Goal: Share content

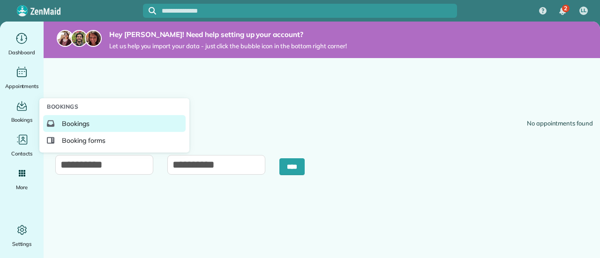
click at [68, 122] on span "Bookings" at bounding box center [76, 123] width 28 height 9
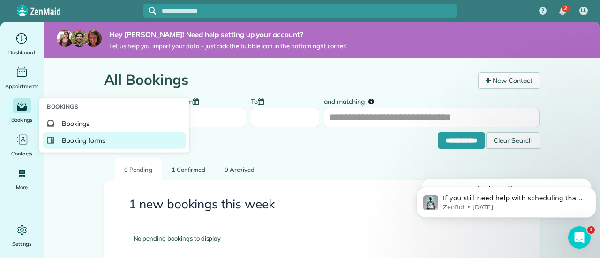
click at [67, 140] on span "Booking forms" at bounding box center [84, 140] width 44 height 9
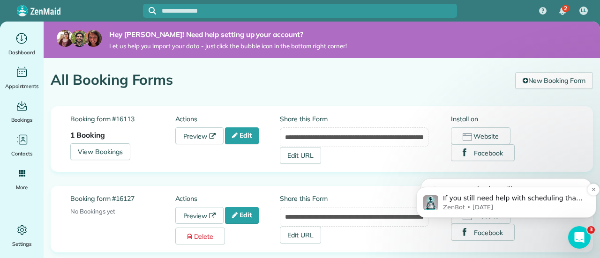
click at [467, 202] on span "If you still need help with scheduling that optimization call or anything else,…" at bounding box center [513, 217] width 141 height 45
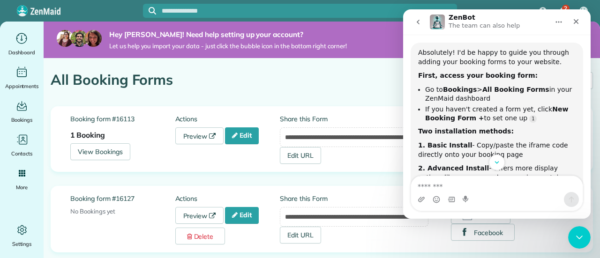
scroll to position [114, 0]
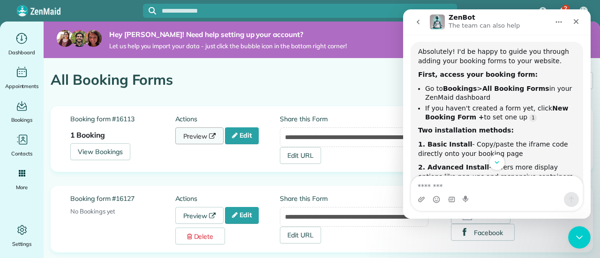
click at [197, 134] on link "Preview" at bounding box center [199, 136] width 49 height 17
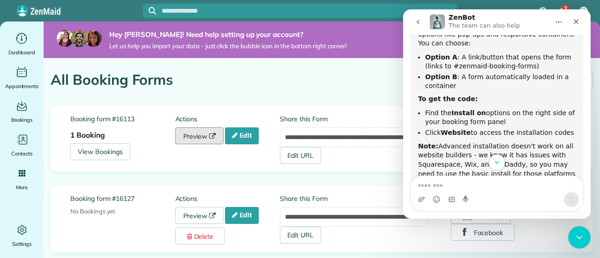
scroll to position [265, 0]
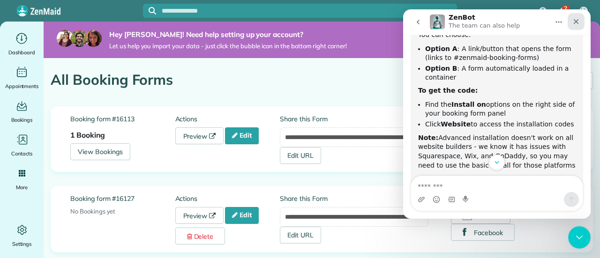
click at [579, 19] on icon "Close" at bounding box center [576, 22] width 8 height 8
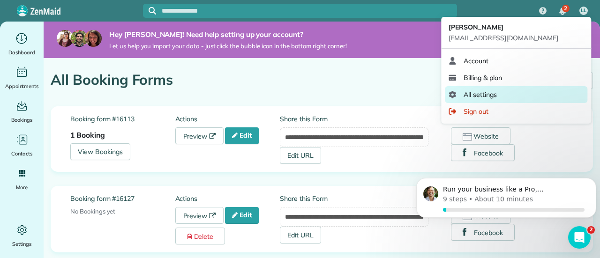
scroll to position [1115, 0]
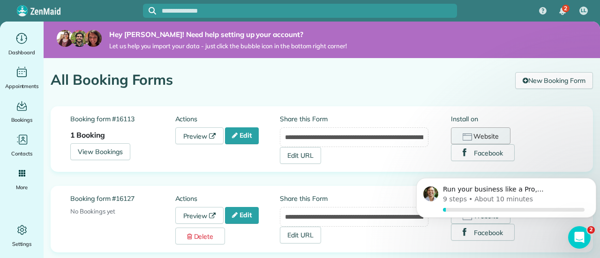
click at [477, 130] on button "Website" at bounding box center [481, 136] width 60 height 17
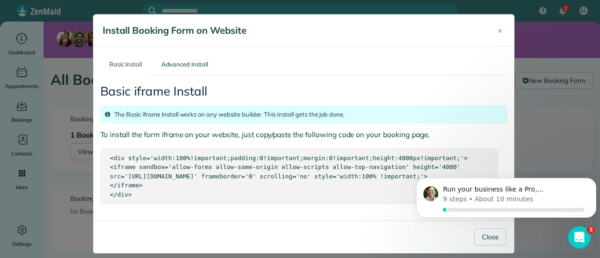
scroll to position [18, 0]
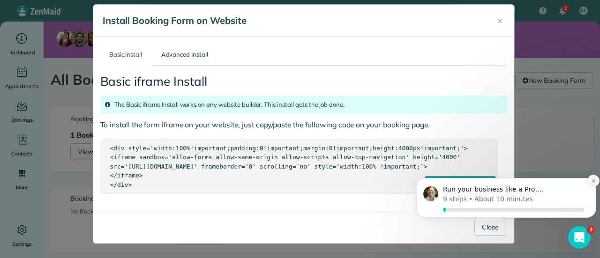
click at [593, 180] on icon "Dismiss notification" at bounding box center [593, 181] width 3 height 3
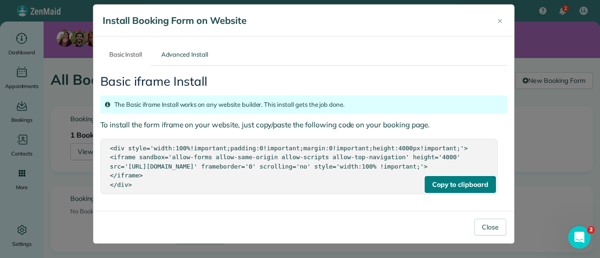
click at [456, 187] on div "Copy to clipboard" at bounding box center [460, 184] width 71 height 17
click at [577, 232] on icon "Open Intercom Messenger" at bounding box center [578, 236] width 15 height 15
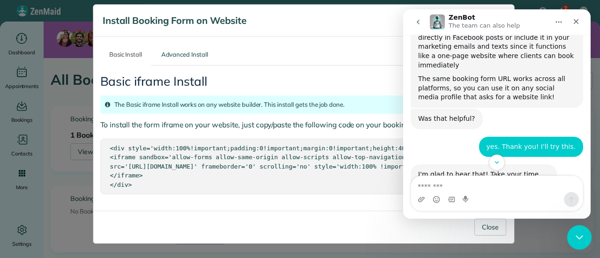
scroll to position [731, 0]
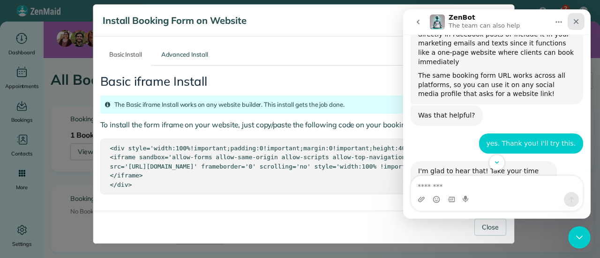
click at [582, 23] on div "Close" at bounding box center [576, 21] width 17 height 17
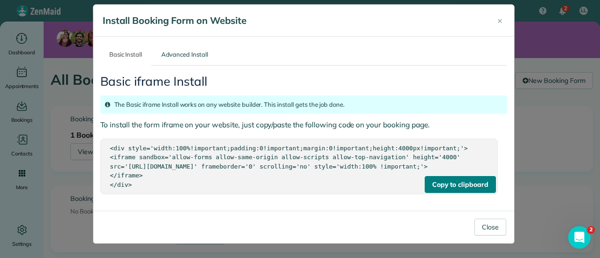
click at [472, 184] on div "Copy to clipboard" at bounding box center [460, 184] width 71 height 17
drag, startPoint x: 106, startPoint y: 138, endPoint x: 145, endPoint y: 186, distance: 62.0
click at [145, 186] on div "<div style='width:100%!important;padding:0!important;margin:0!important;height:…" at bounding box center [299, 167] width 378 height 46
copy div "<div style='width:100%!important;padding:0!important;margin:0!important;height:…"
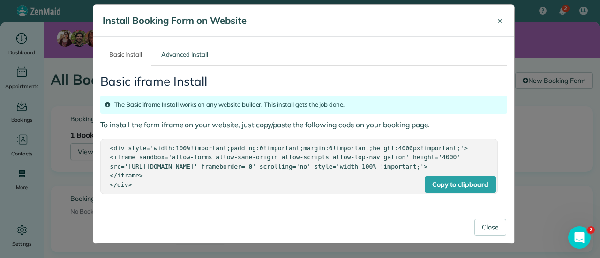
click at [497, 15] on span "×" at bounding box center [499, 20] width 5 height 11
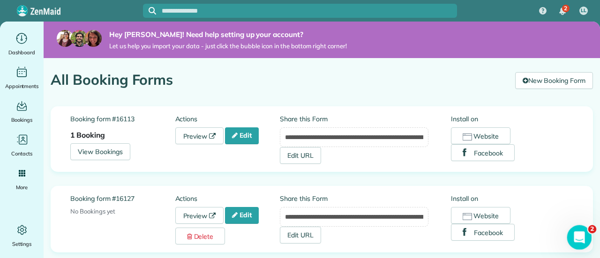
click at [579, 232] on icon "Open Intercom Messenger" at bounding box center [578, 236] width 15 height 15
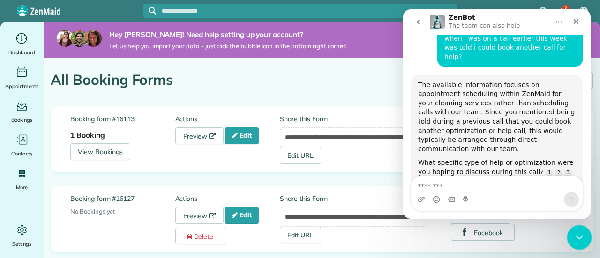
scroll to position [1115, 0]
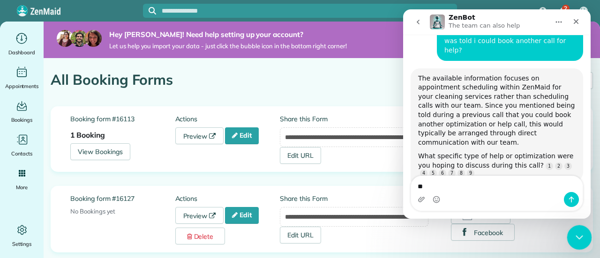
type textarea "*"
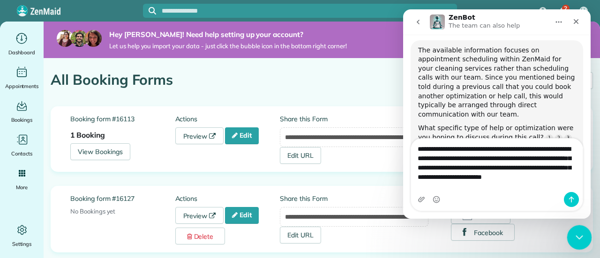
scroll to position [1153, 0]
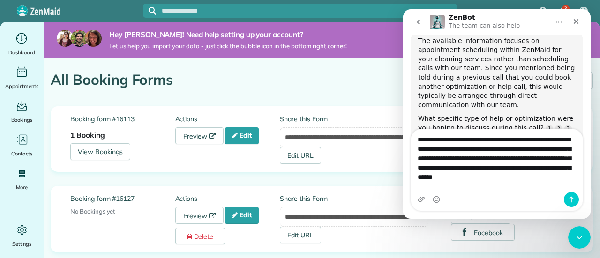
type textarea "**********"
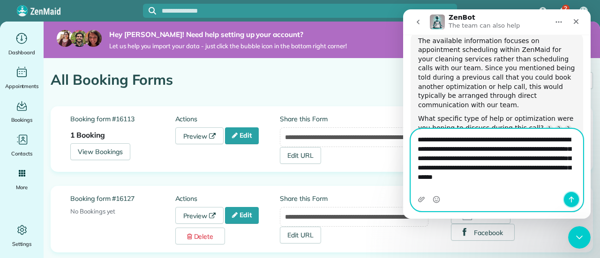
click at [569, 197] on icon "Send a message…" at bounding box center [572, 200] width 8 height 8
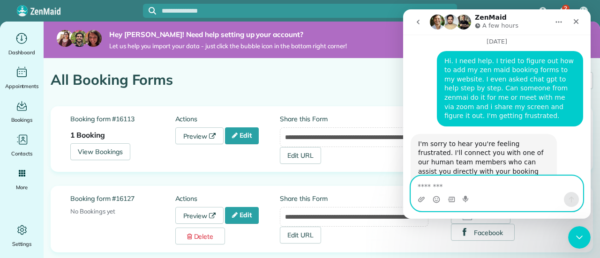
scroll to position [1323, 0]
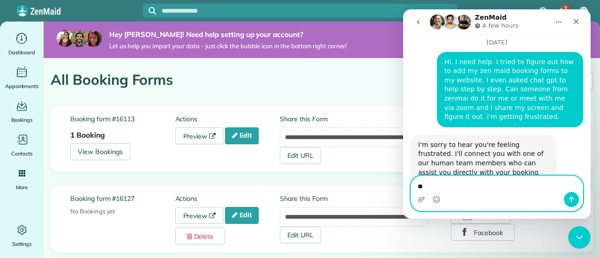
type textarea "*"
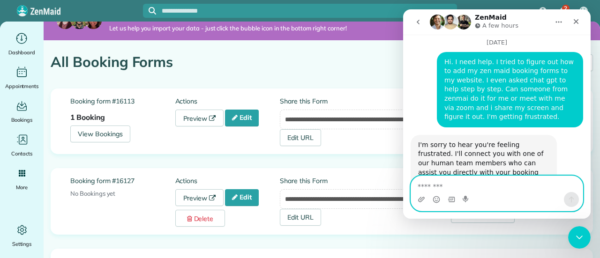
scroll to position [13, 0]
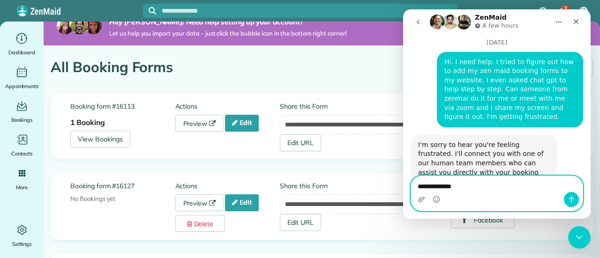
type textarea "**********"
click at [576, 200] on button "Send a message…" at bounding box center [571, 199] width 15 height 15
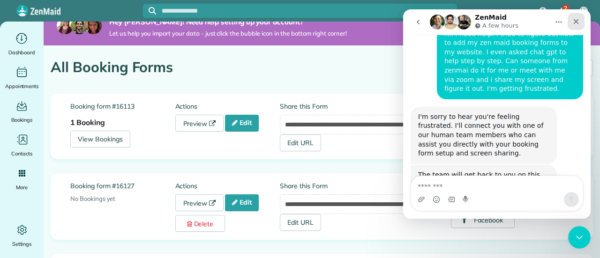
click at [577, 24] on icon "Close" at bounding box center [576, 22] width 8 height 8
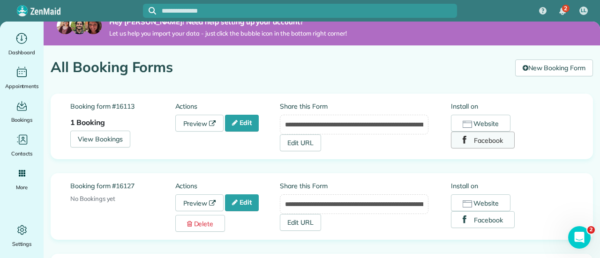
click at [461, 142] on button "Facebook" at bounding box center [483, 140] width 64 height 17
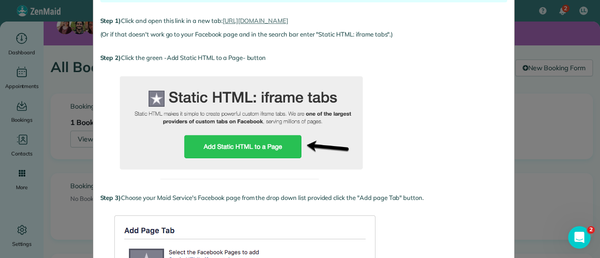
scroll to position [116, 0]
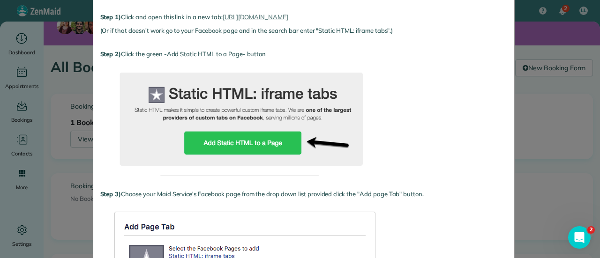
click at [233, 142] on img at bounding box center [240, 119] width 281 height 112
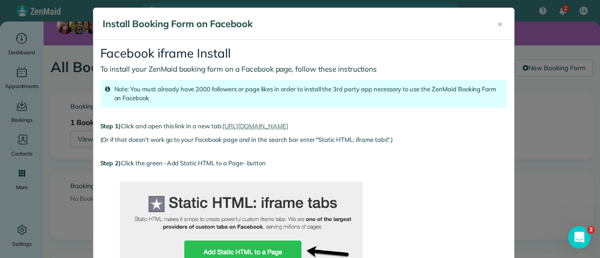
scroll to position [0, 0]
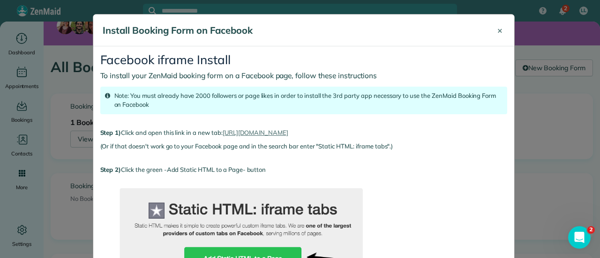
click at [499, 36] on button "×" at bounding box center [499, 30] width 19 height 23
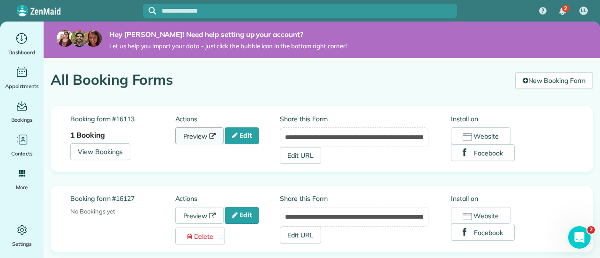
click at [190, 138] on link "Preview" at bounding box center [199, 136] width 49 height 17
click at [481, 133] on button "Website" at bounding box center [481, 136] width 60 height 17
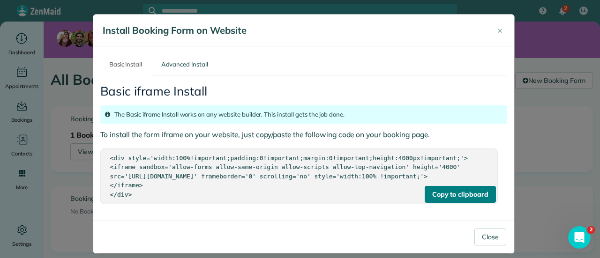
click at [437, 203] on div "Copy to clipboard" at bounding box center [460, 194] width 71 height 17
click at [497, 32] on span "×" at bounding box center [499, 30] width 5 height 11
